Goal: Information Seeking & Learning: Understand process/instructions

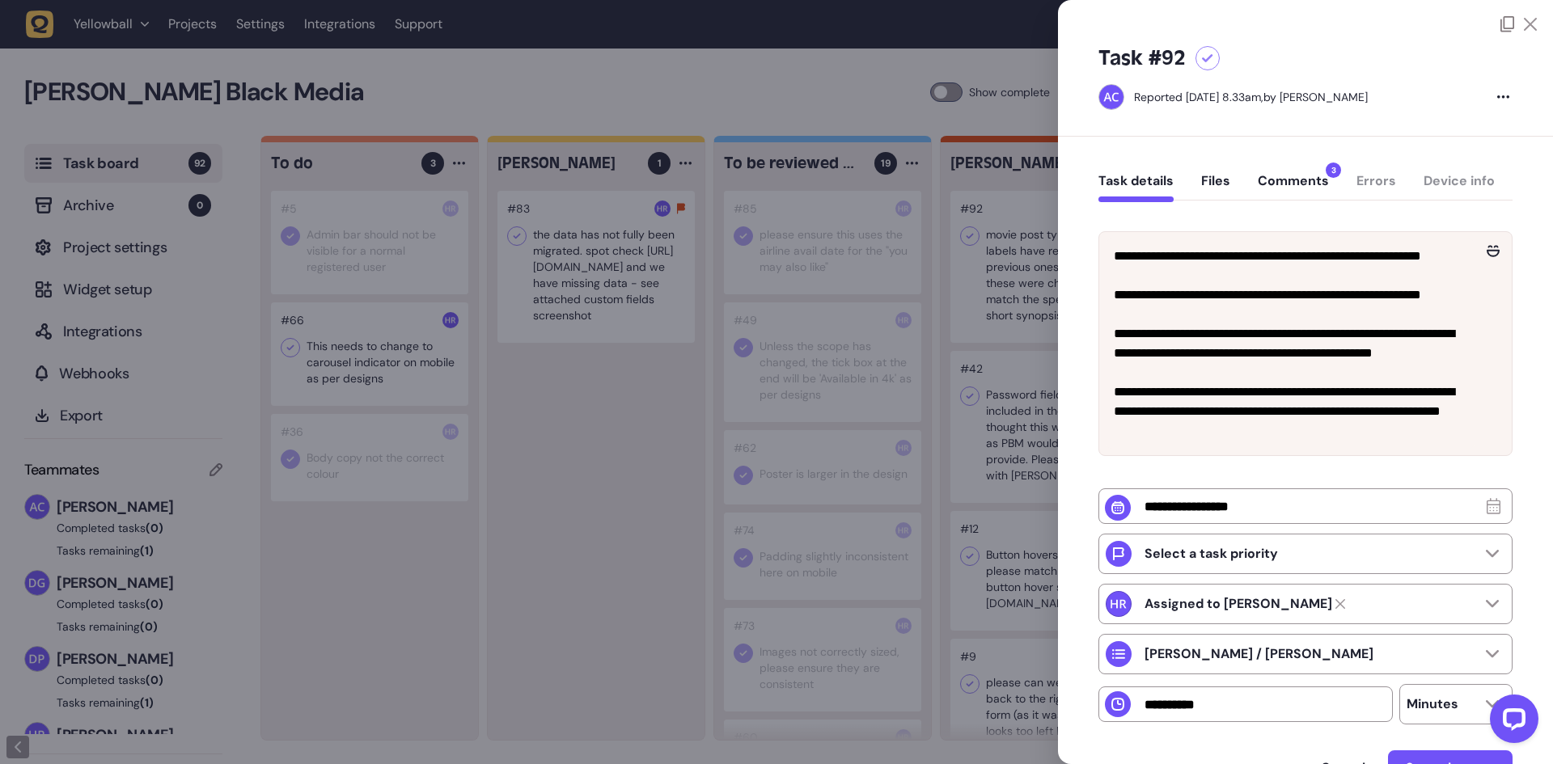
click at [1287, 181] on button "Comments 3" at bounding box center [1293, 187] width 71 height 29
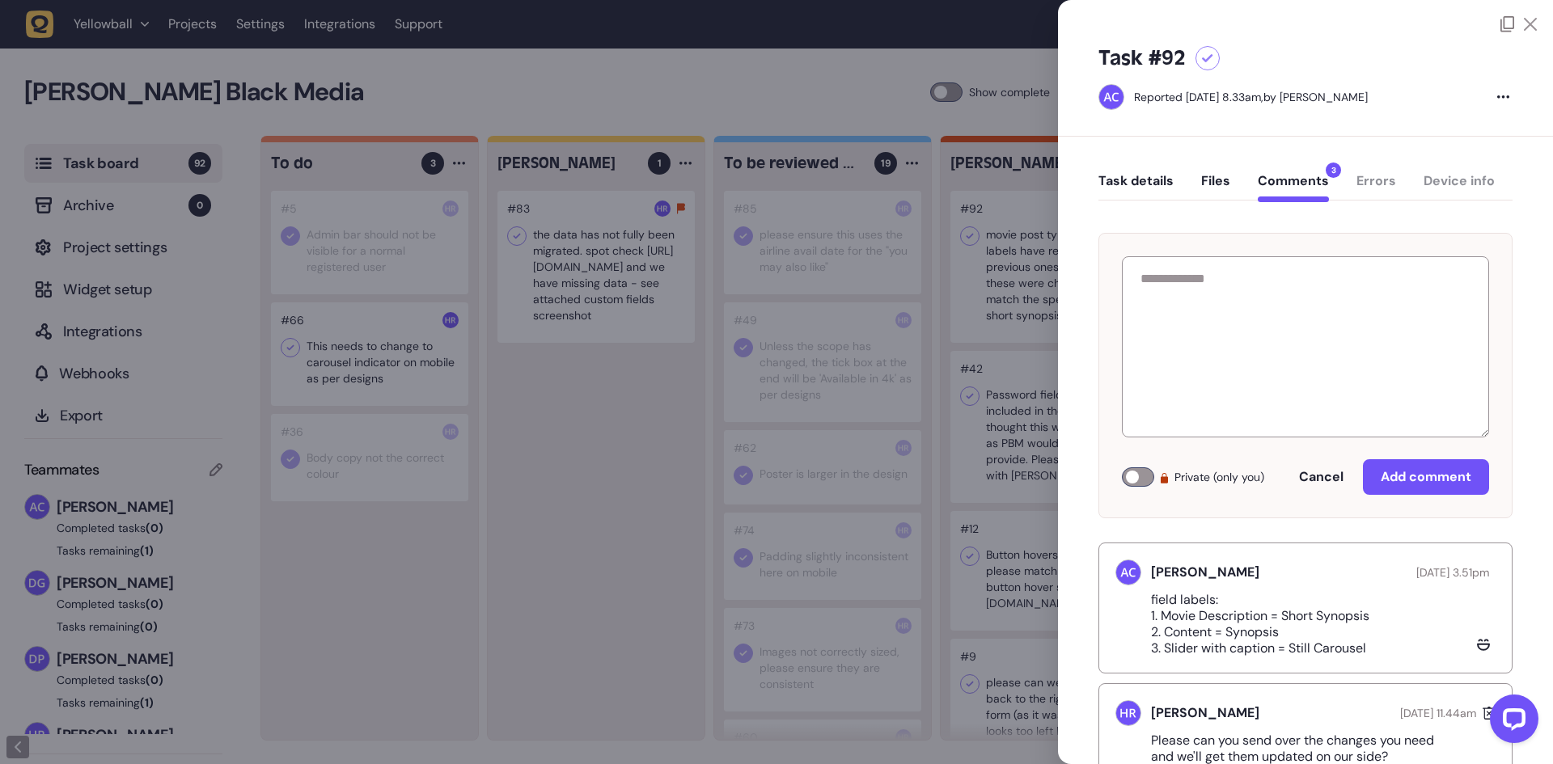
click at [1270, 624] on p "field labels: 1. Movie Description = Short Synopsis 2. Content = Synopsis 3. Sl…" at bounding box center [1266, 624] width 231 height 65
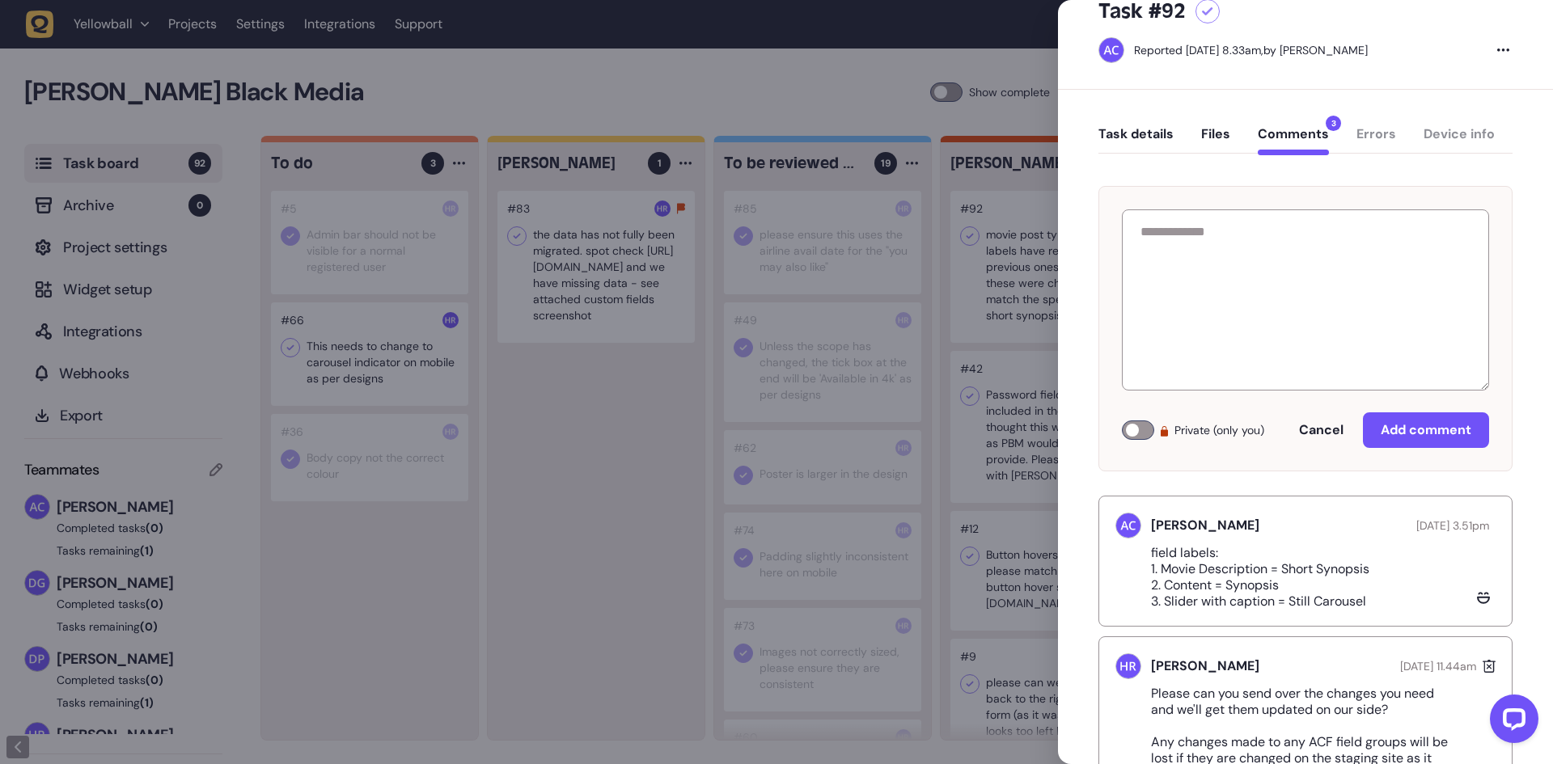
scroll to position [81, 0]
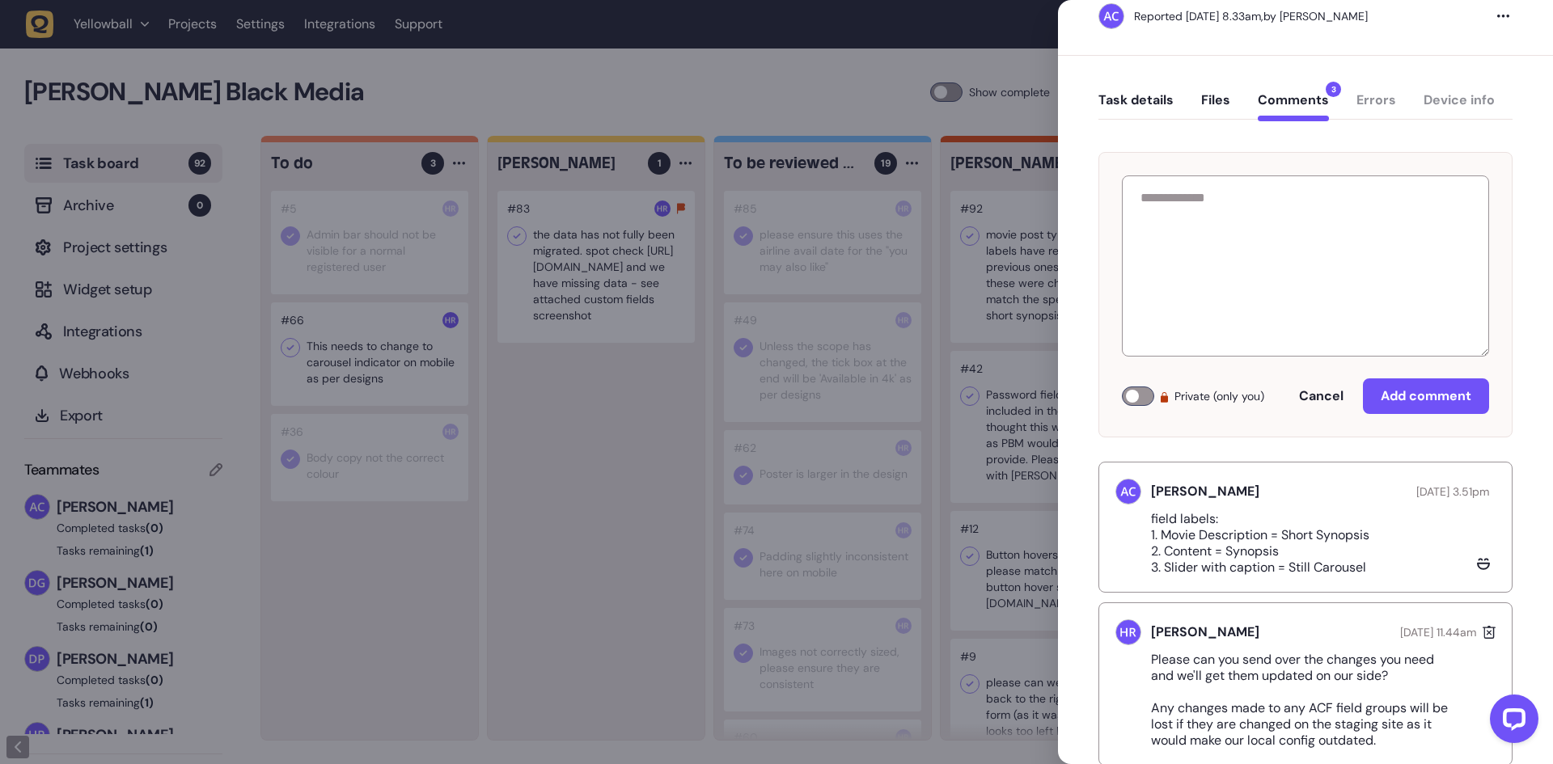
drag, startPoint x: 1387, startPoint y: 571, endPoint x: 1141, endPoint y: 536, distance: 248.4
click at [1141, 536] on div "field labels: 1. Movie Description = Short Synopsis 2. Content = Synopsis 3. Sl…" at bounding box center [1306, 543] width 380 height 65
copy p "1. Movie Description = Short Synopsis 2. Content = Synopsis 3. Slider with capt…"
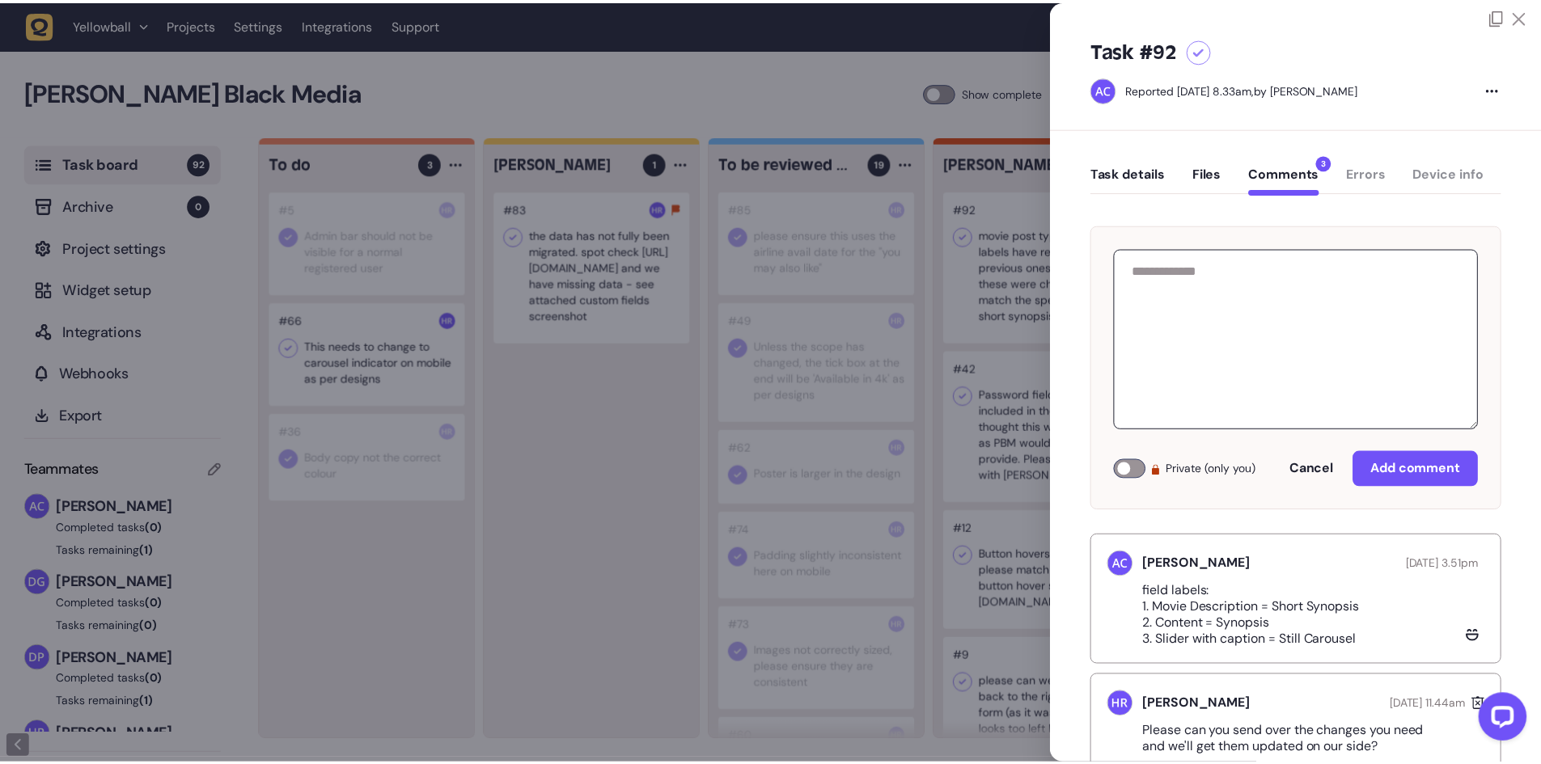
scroll to position [0, 0]
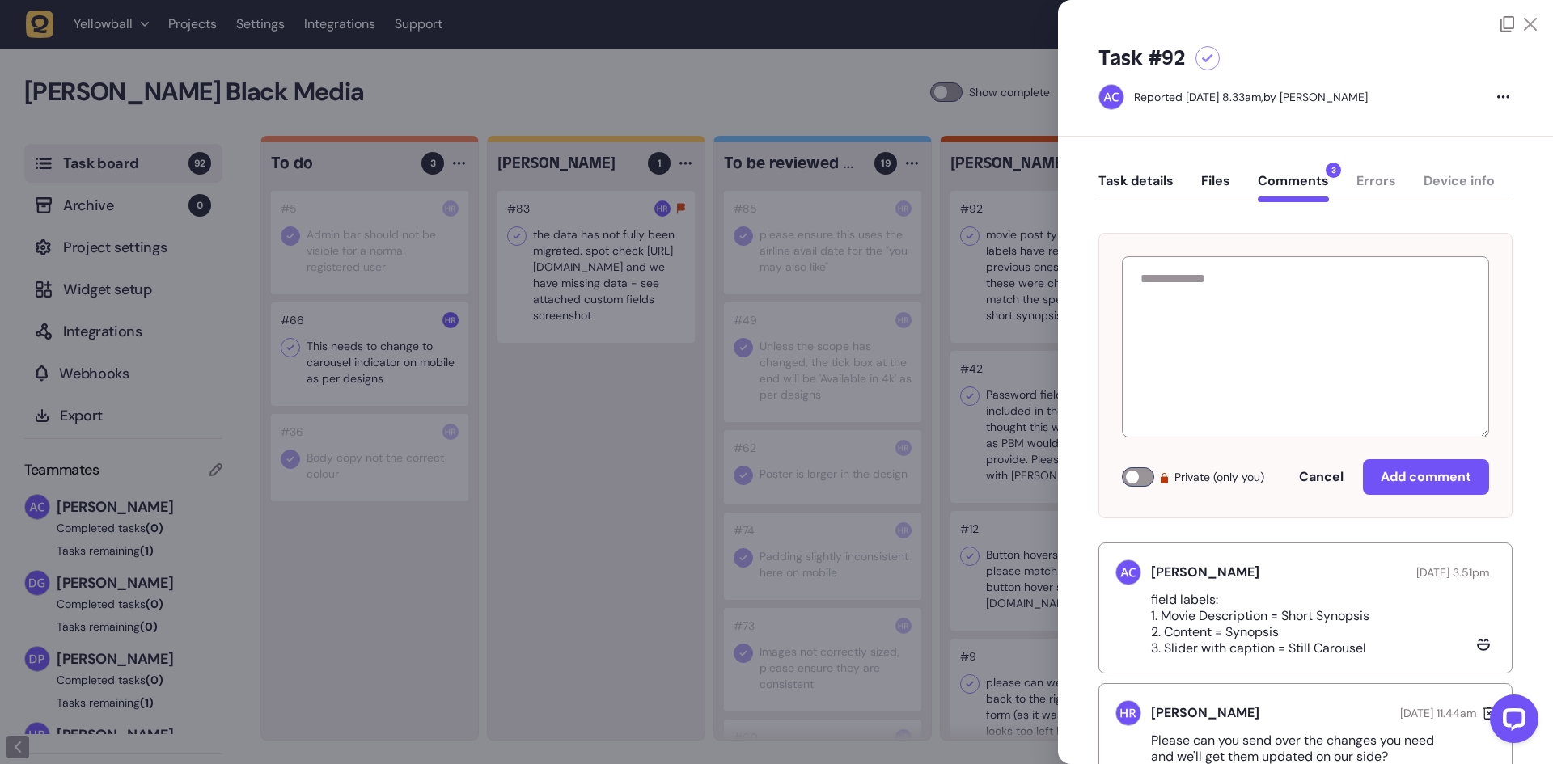
click at [1205, 57] on icon at bounding box center [1207, 58] width 11 height 9
click at [1206, 65] on div at bounding box center [1208, 58] width 24 height 24
click at [241, 250] on div at bounding box center [776, 382] width 1553 height 764
